Goal: Task Accomplishment & Management: Use online tool/utility

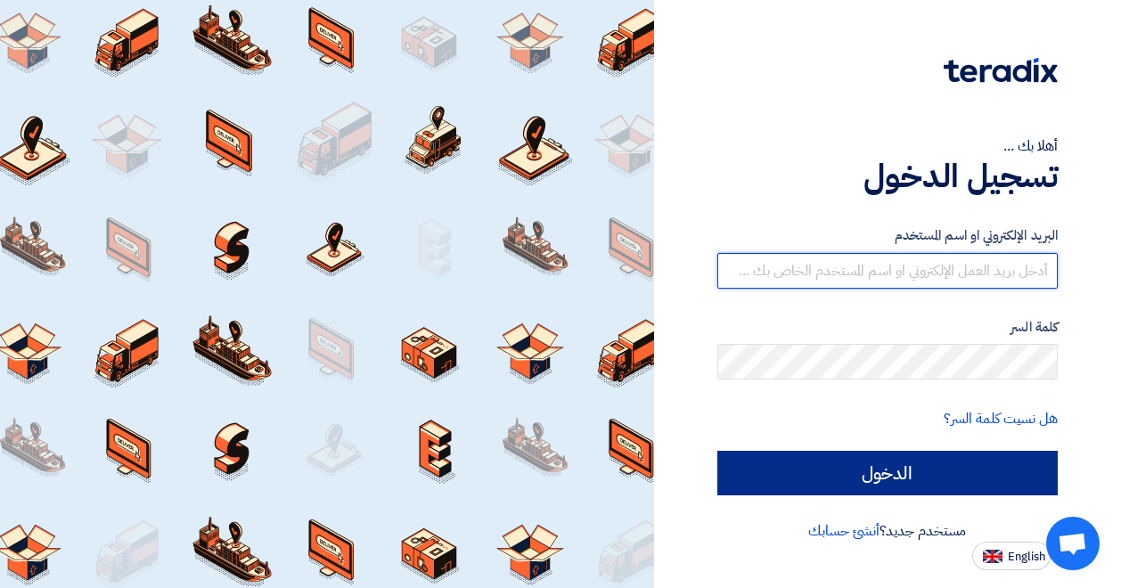
type input "[EMAIL_ADDRESS][PERSON_NAME][DOMAIN_NAME]"
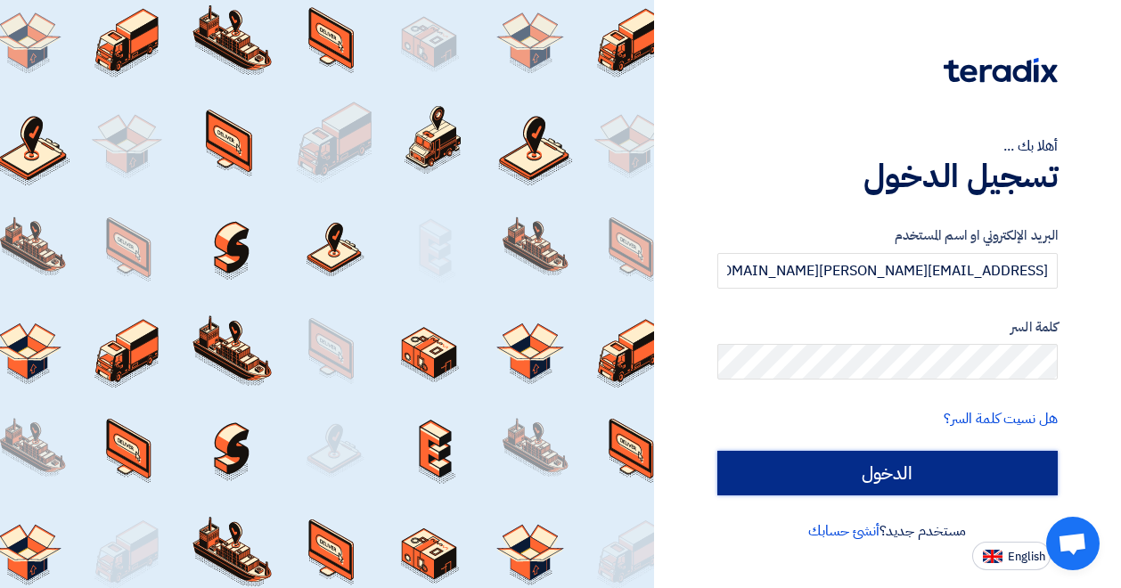
click at [871, 484] on input "الدخول" at bounding box center [887, 473] width 340 height 45
type input "Sign in"
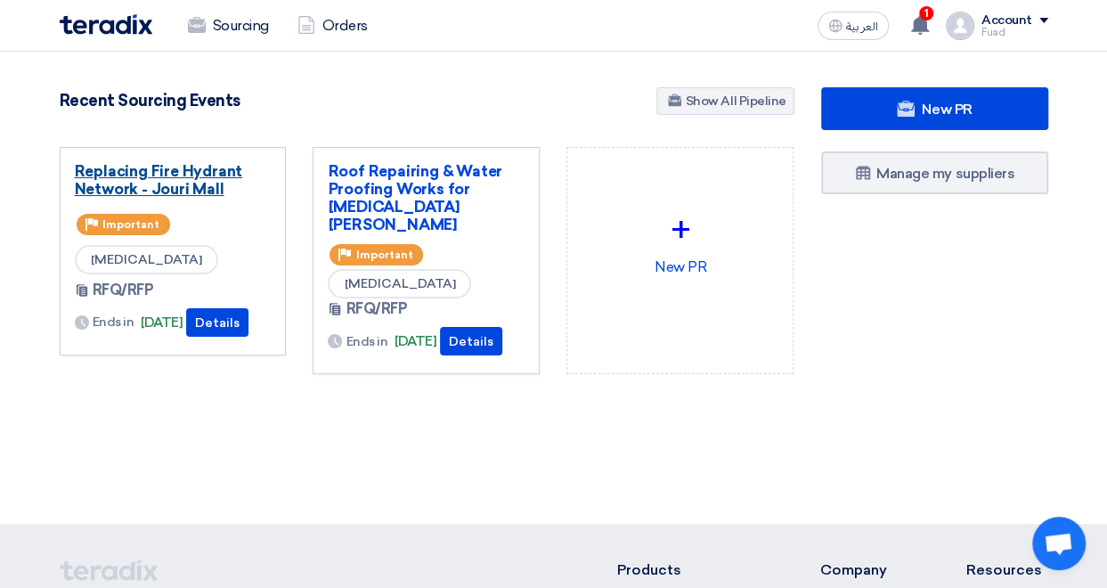
click at [205, 190] on link "Replacing Fire Hydrant Network - Jouri Mall" at bounding box center [173, 180] width 197 height 36
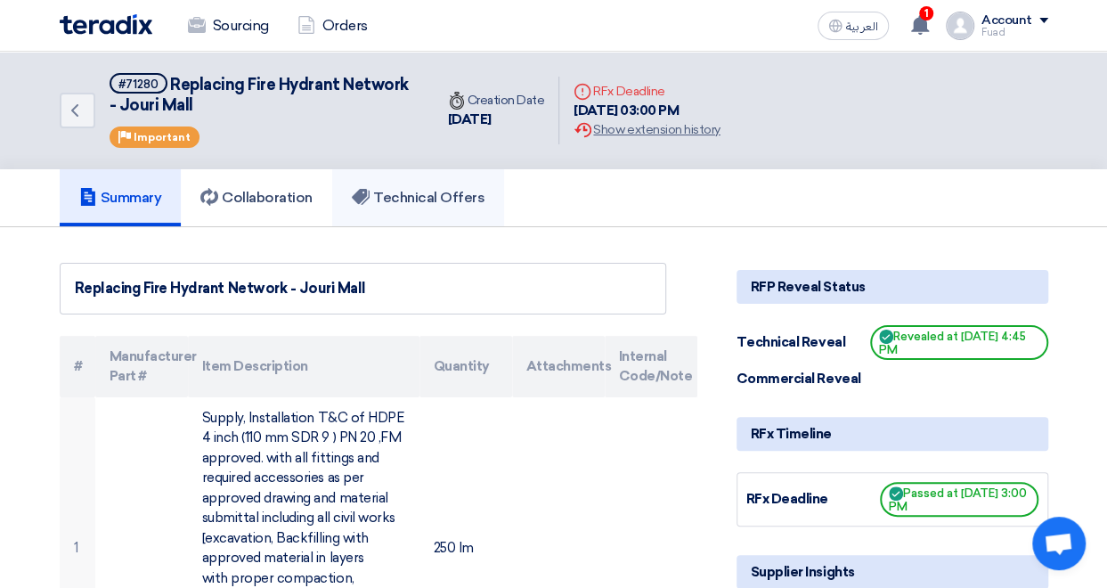
click at [464, 207] on link "Technical Offers" at bounding box center [418, 197] width 172 height 57
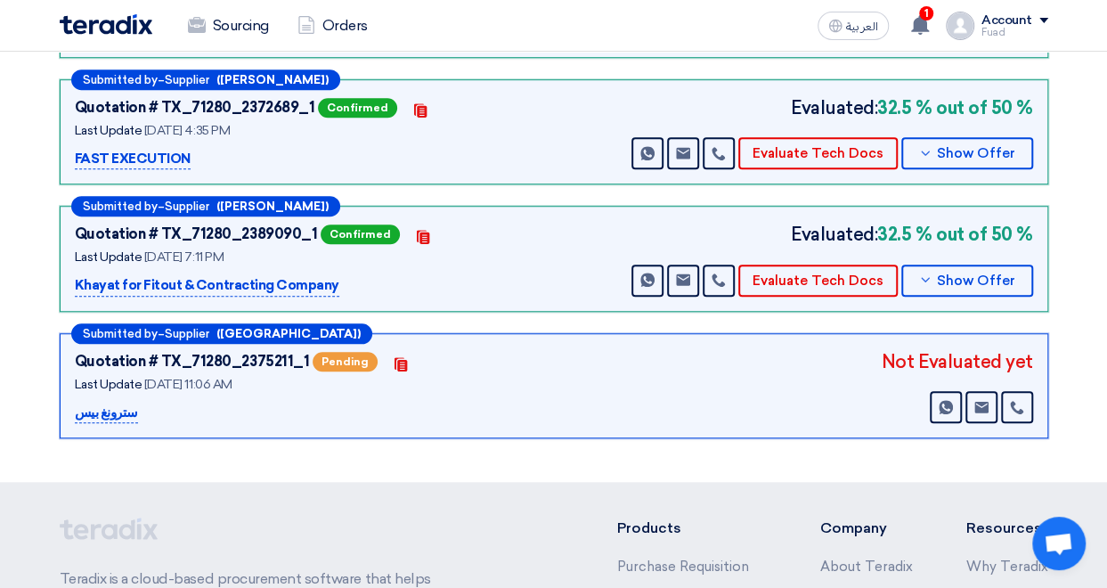
scroll to position [178, 0]
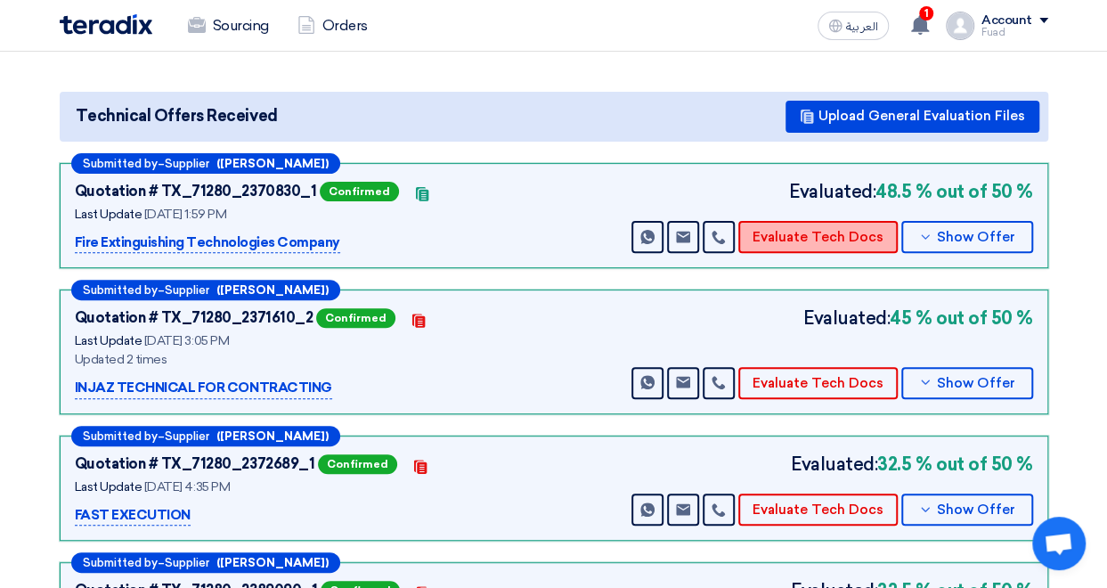
click at [803, 233] on button "Evaluate Tech Docs" at bounding box center [818, 237] width 159 height 32
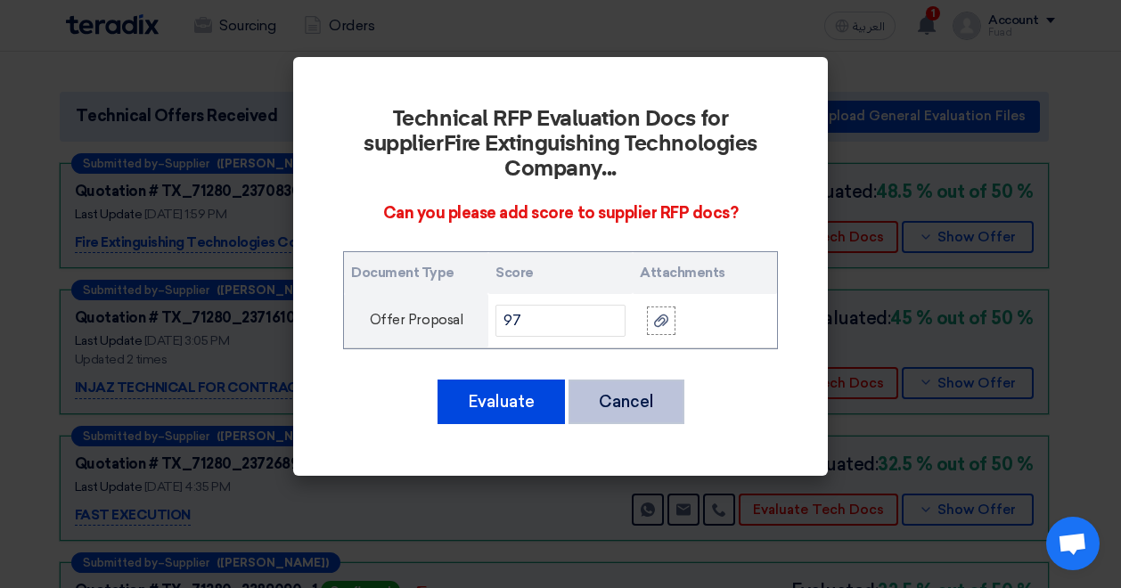
click at [632, 384] on button "Cancel" at bounding box center [626, 402] width 116 height 45
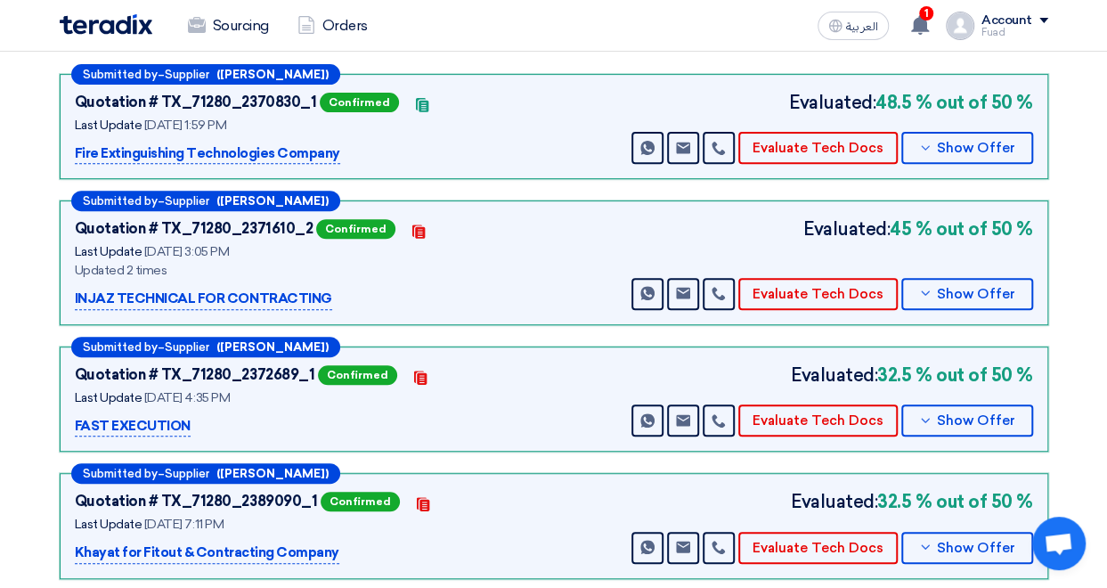
scroll to position [0, 0]
